Goal: Book appointment/travel/reservation

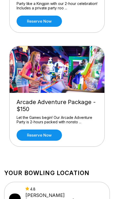
scroll to position [342, 0]
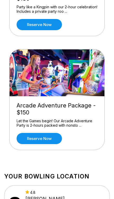
click at [30, 140] on link "Reserve now" at bounding box center [39, 138] width 45 height 11
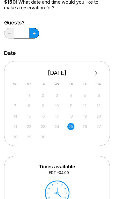
scroll to position [65, 0]
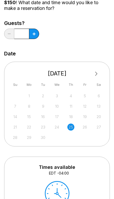
click at [96, 73] on span "Next Month" at bounding box center [96, 74] width 0 height 6
click at [98, 73] on button "Next Month" at bounding box center [96, 74] width 8 height 8
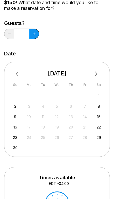
click at [102, 94] on div "1" at bounding box center [99, 95] width 7 height 7
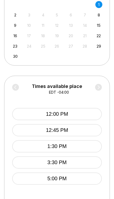
scroll to position [157, 0]
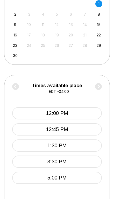
click at [15, 16] on div "2" at bounding box center [15, 14] width 7 height 7
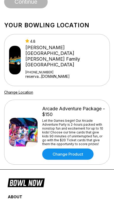
scroll to position [431, 0]
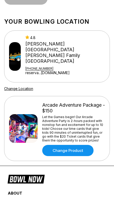
click at [96, 120] on div "Let the Games begin! Our Arcade Adventure Party is 2-hours packed with nonstop …" at bounding box center [73, 128] width 63 height 27
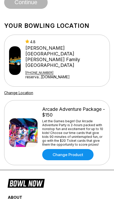
scroll to position [428, 0]
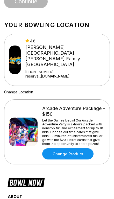
click at [48, 74] on link "reserva...[DOMAIN_NAME]" at bounding box center [65, 76] width 80 height 4
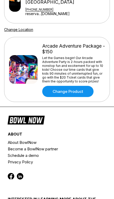
scroll to position [495, 0]
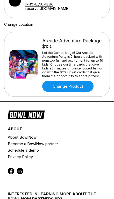
click at [80, 80] on link "Change Product" at bounding box center [67, 85] width 51 height 11
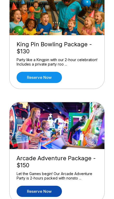
scroll to position [287, 0]
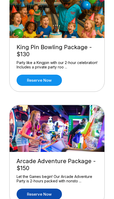
click at [69, 63] on div "Party like a Kingpin with our 2-hour celebration! Includes a private party roo …" at bounding box center [57, 64] width 81 height 9
click at [53, 60] on div "Party like a Kingpin with our 2-hour celebration! Includes a private party roo …" at bounding box center [57, 64] width 81 height 9
click at [42, 83] on link "Reserve now" at bounding box center [39, 80] width 45 height 11
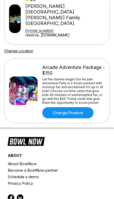
scroll to position [468, 0]
